Goal: Find specific page/section: Find specific page/section

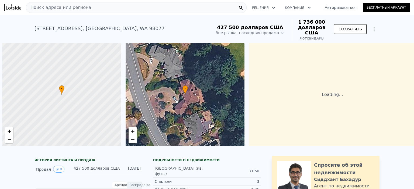
click at [70, 7] on font "Поиск адреса или региона" at bounding box center [60, 7] width 61 height 5
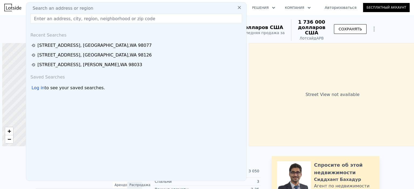
scroll to position [0, 2]
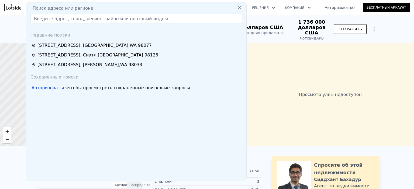
click at [61, 20] on input "text" at bounding box center [136, 19] width 212 height 10
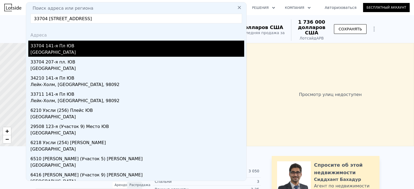
type input "33704 141st Pl SE Auburn WA 98092"
click at [71, 48] on div "33704 141-я Пл ЮВ" at bounding box center [137, 45] width 214 height 9
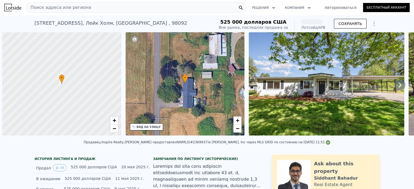
scroll to position [0, 2]
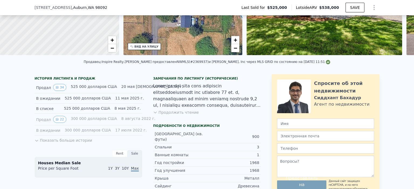
scroll to position [133, 0]
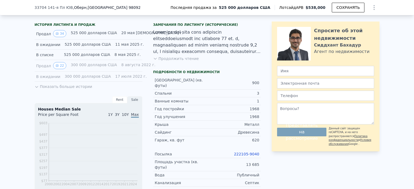
click at [249, 152] on font "222105-9040" at bounding box center [246, 154] width 25 height 4
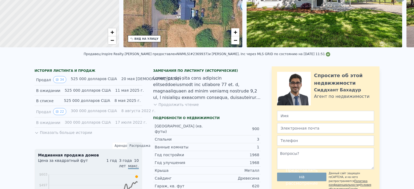
scroll to position [0, 0]
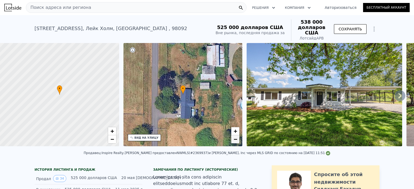
click at [236, 141] on font "−" at bounding box center [236, 139] width 4 height 7
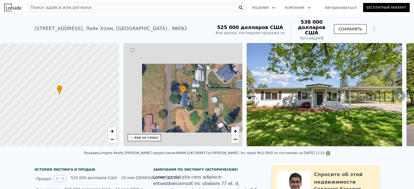
click at [236, 141] on font "−" at bounding box center [236, 139] width 4 height 7
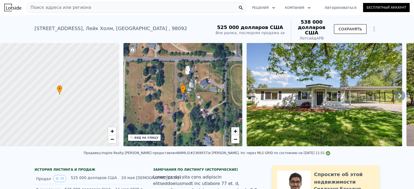
click at [235, 130] on font "+" at bounding box center [236, 131] width 4 height 7
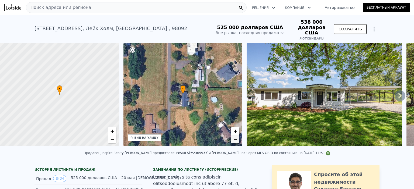
click at [238, 141] on link "−" at bounding box center [235, 140] width 8 height 8
